Goal: Information Seeking & Learning: Learn about a topic

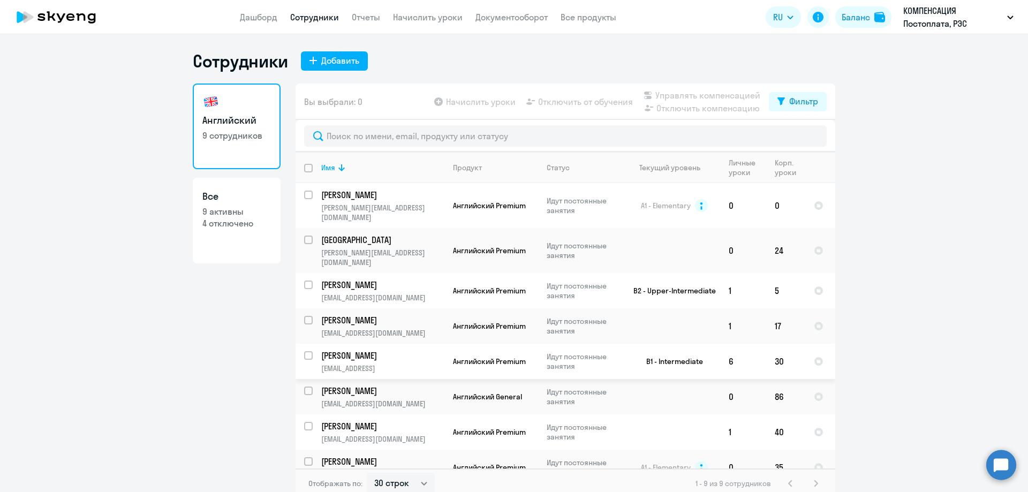
select select "30"
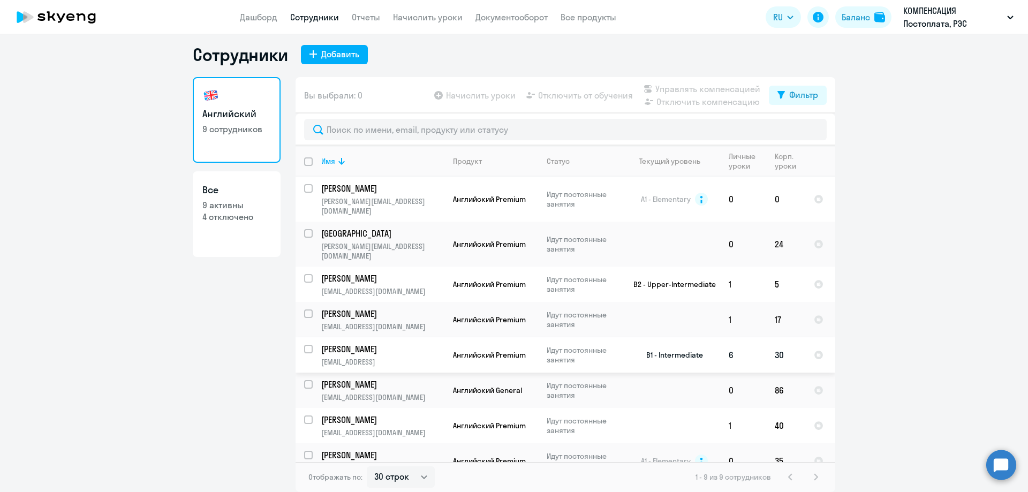
click at [381, 343] on p "[PERSON_NAME]" at bounding box center [381, 349] width 121 height 12
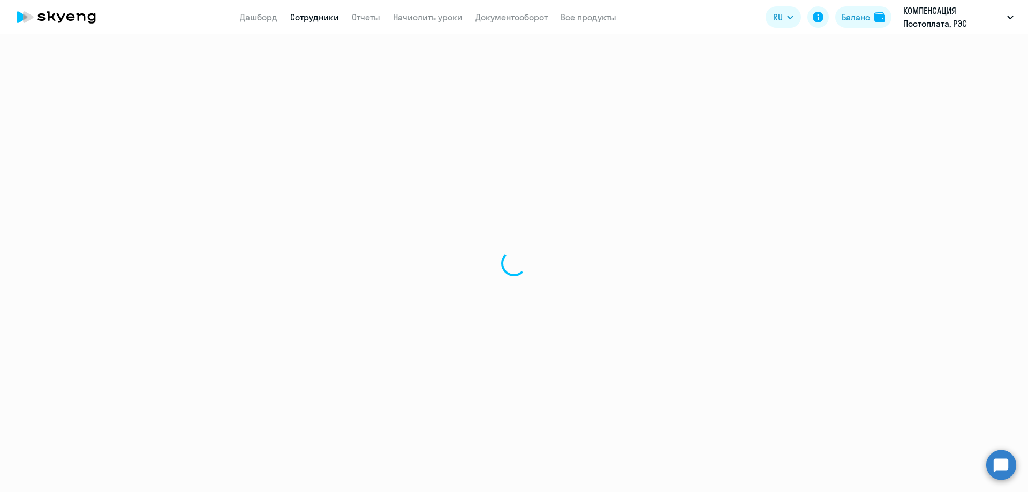
select select "english"
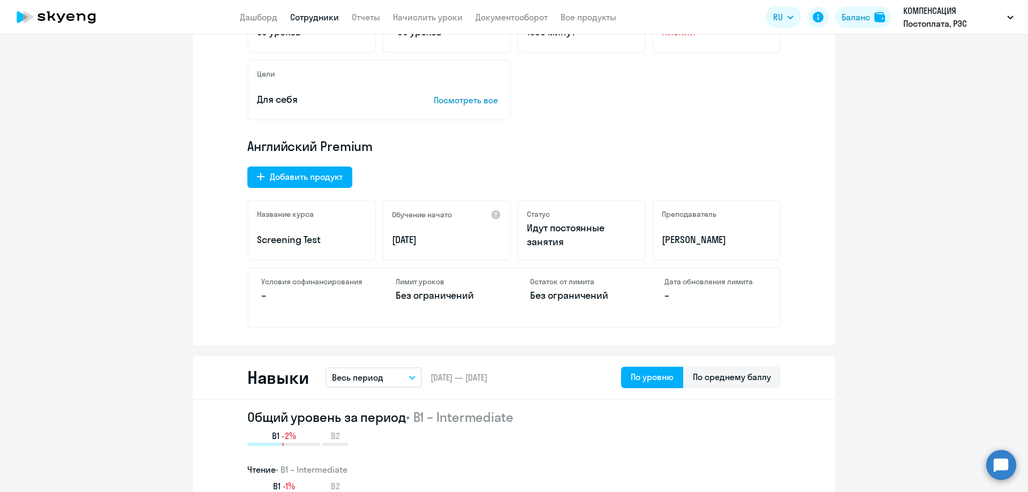
scroll to position [321, 0]
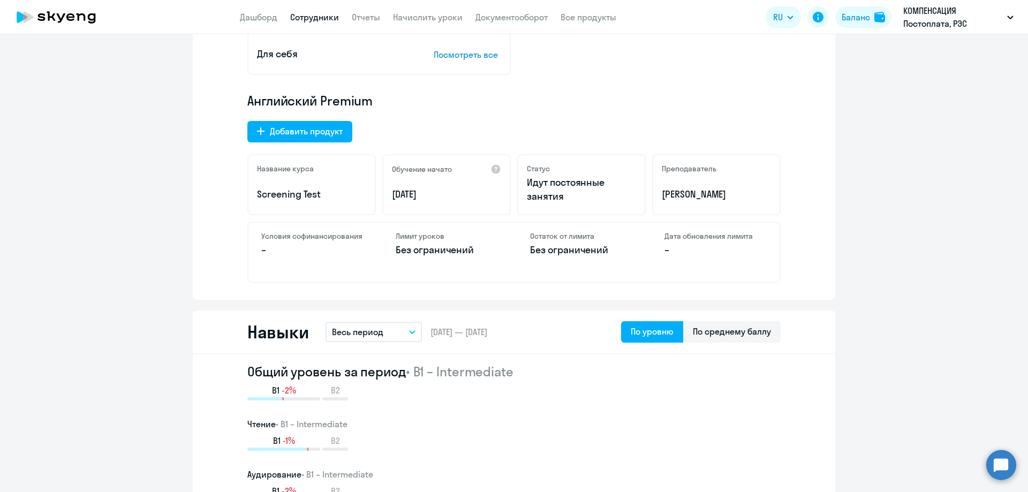
click at [462, 333] on span "[DATE] — [DATE]" at bounding box center [458, 332] width 57 height 12
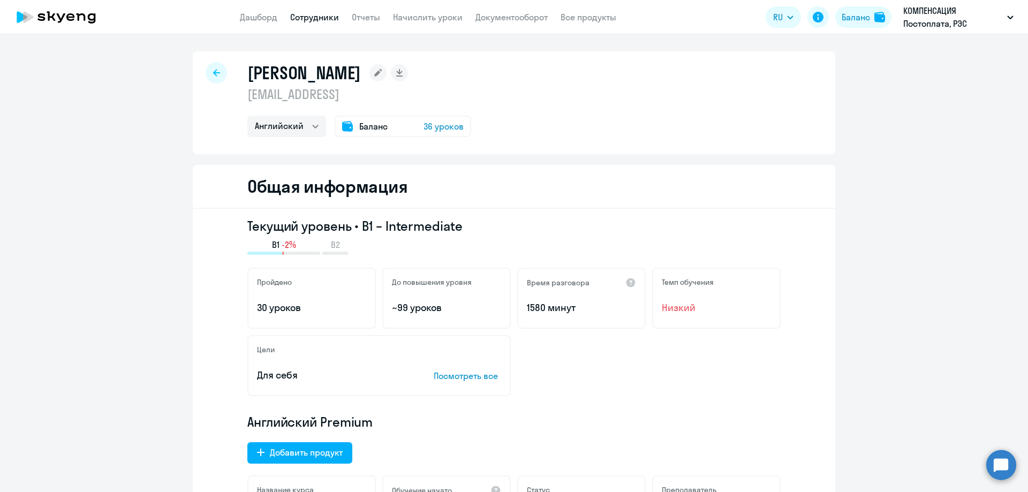
click at [316, 16] on link "Сотрудники" at bounding box center [314, 17] width 49 height 11
select select "30"
